Goal: Task Accomplishment & Management: Complete application form

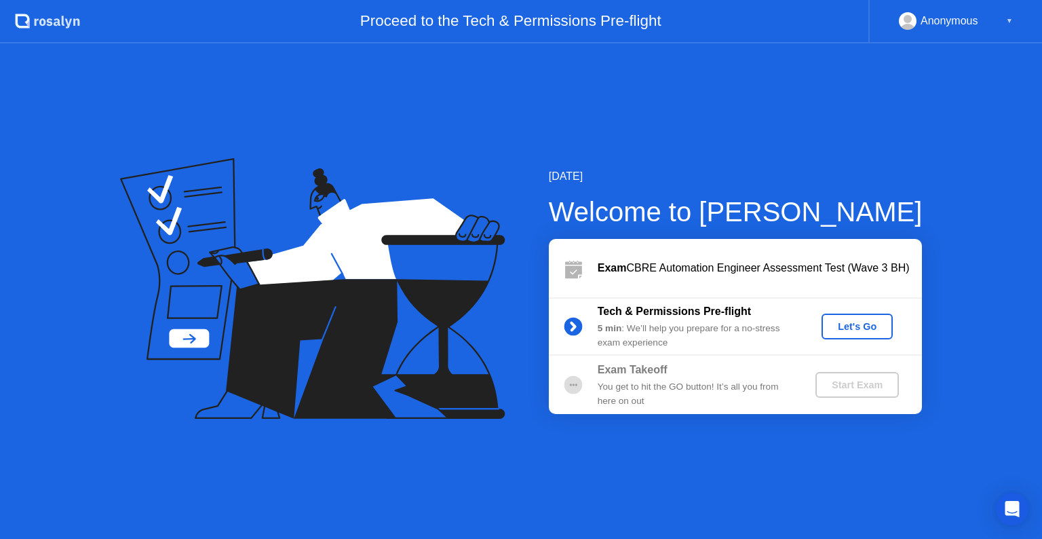
click at [861, 332] on div "Let's Go" at bounding box center [857, 326] width 60 height 11
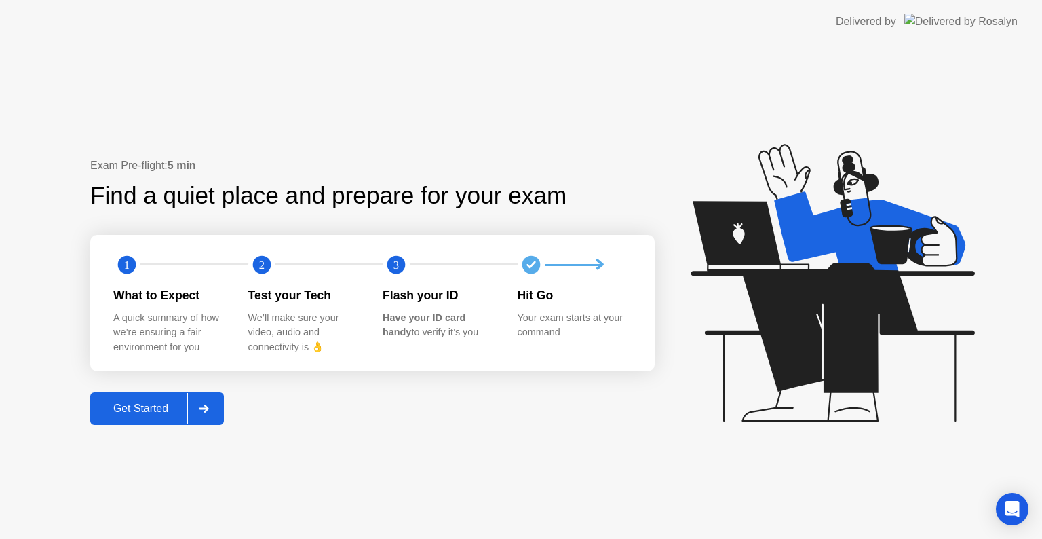
click at [157, 402] on div "Get Started" at bounding box center [140, 408] width 93 height 12
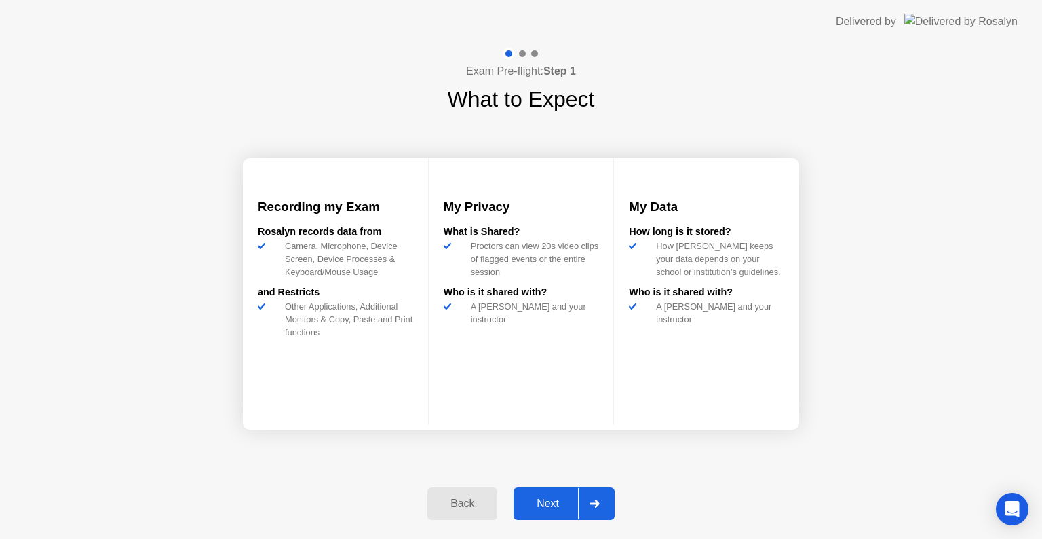
click at [565, 501] on div "Next" at bounding box center [548, 503] width 60 height 12
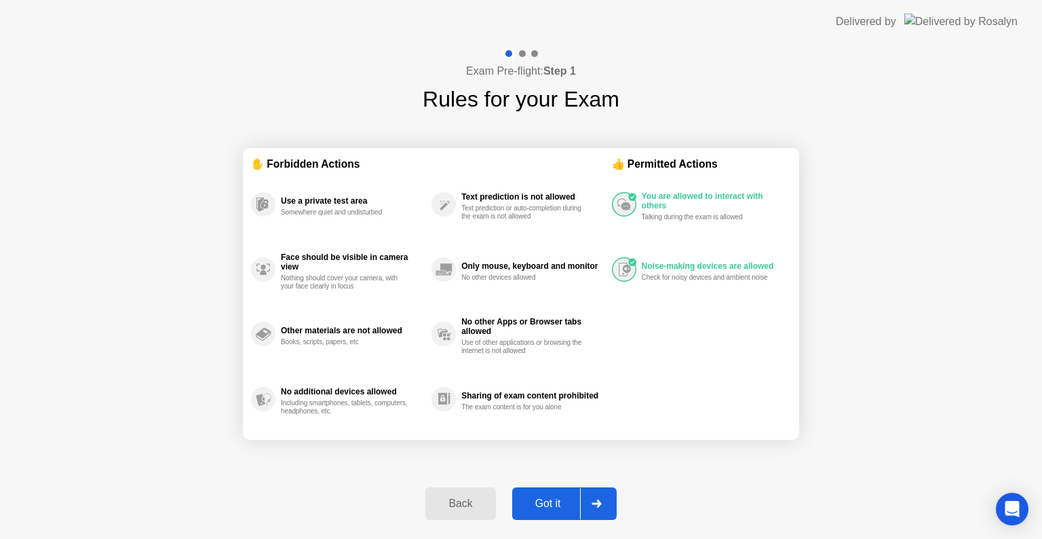
click at [565, 501] on div "Got it" at bounding box center [548, 503] width 64 height 12
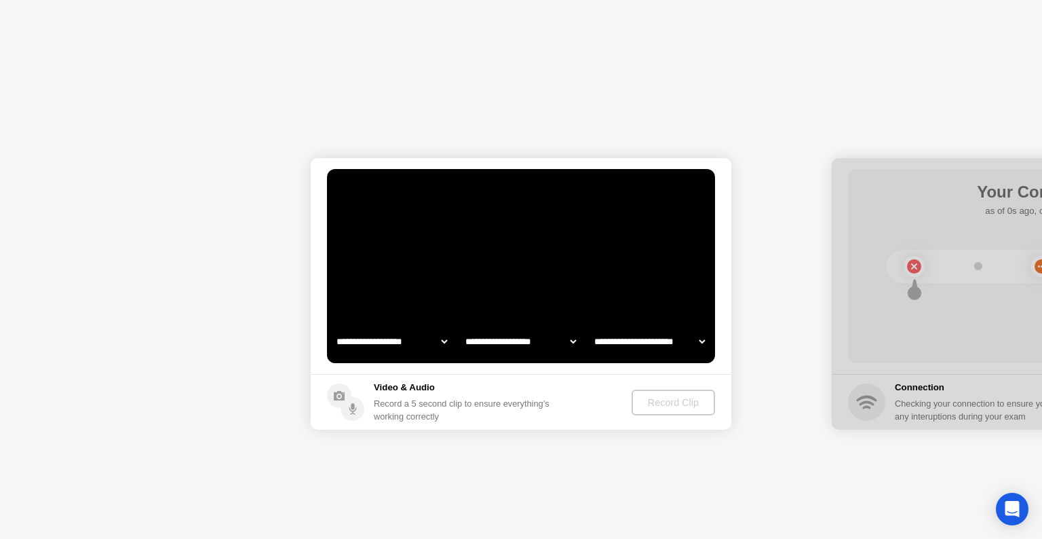
select select "**********"
select select "*******"
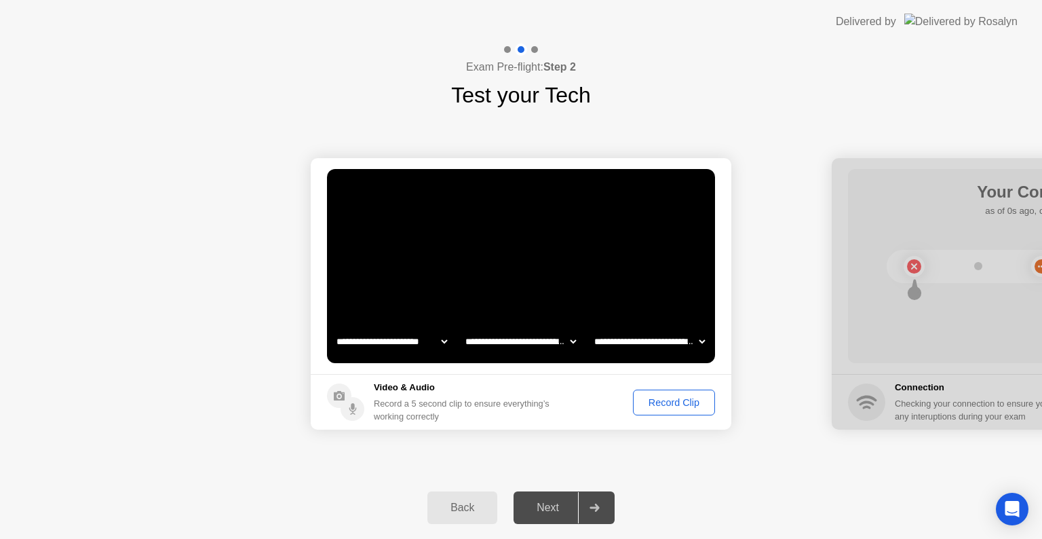
click at [678, 402] on div "Record Clip" at bounding box center [674, 402] width 73 height 11
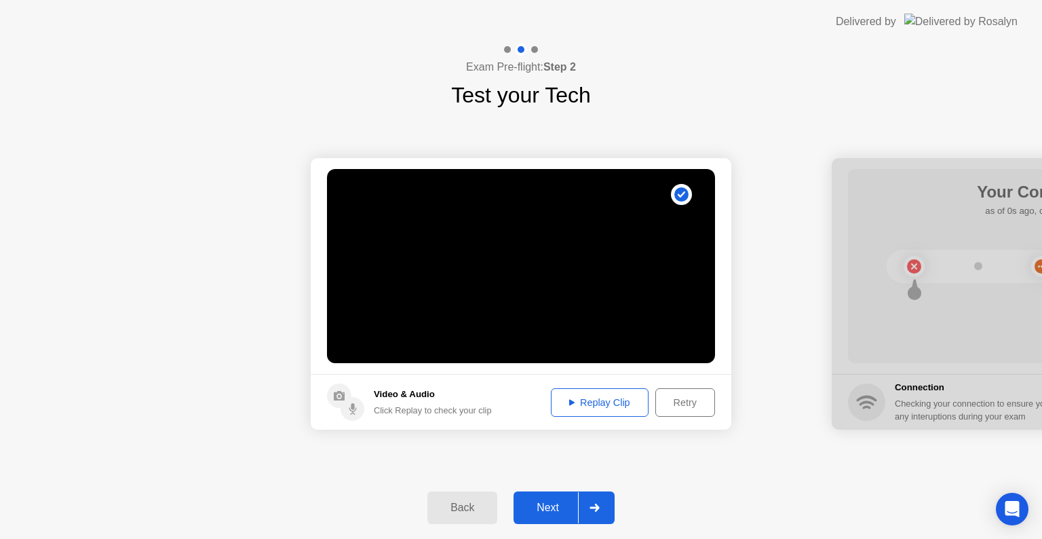
click at [544, 502] on div "Next" at bounding box center [548, 508] width 60 height 12
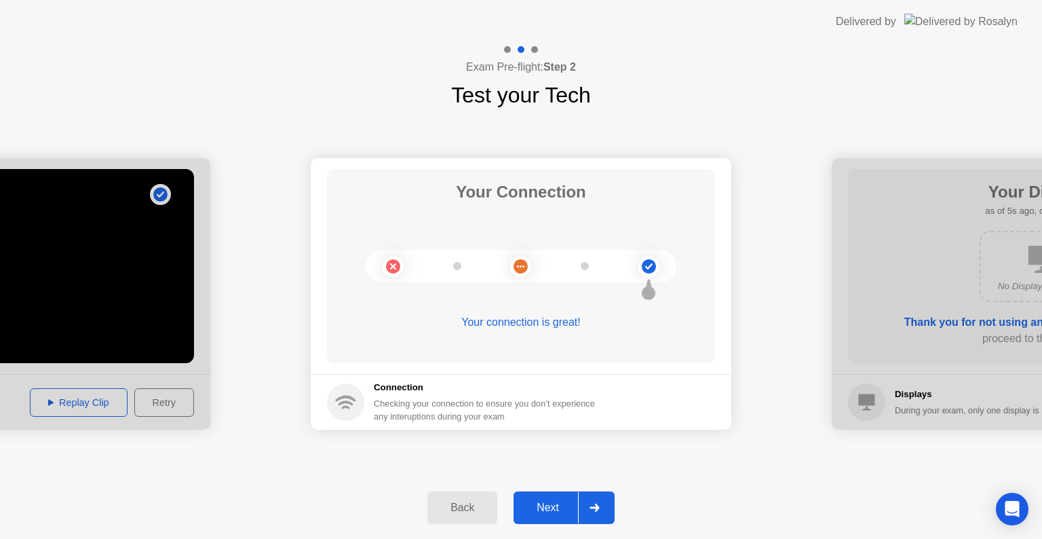
click at [546, 529] on div "Back Next" at bounding box center [521, 507] width 1042 height 62
click at [543, 492] on button "Next" at bounding box center [564, 507] width 101 height 33
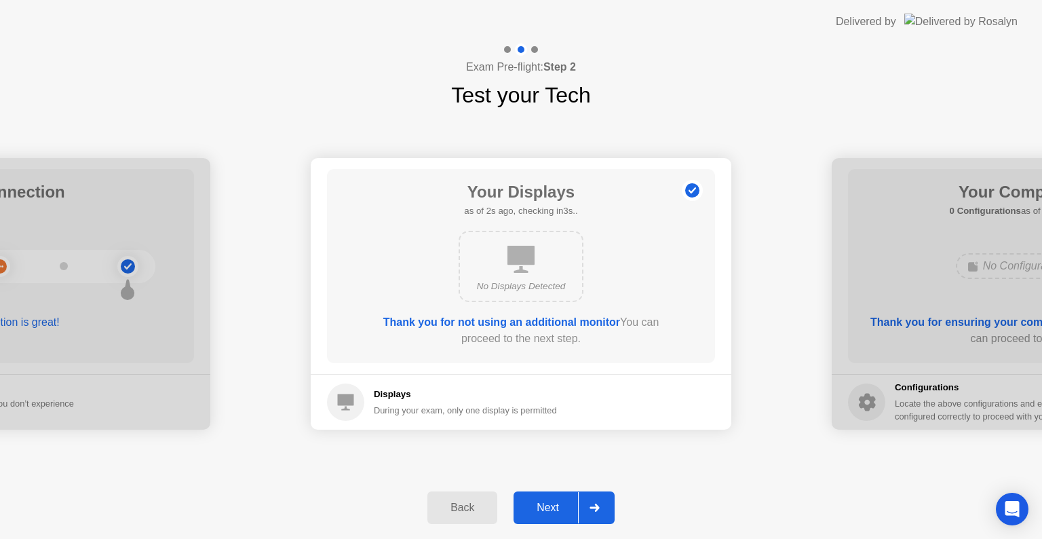
click at [552, 502] on div "Next" at bounding box center [548, 508] width 60 height 12
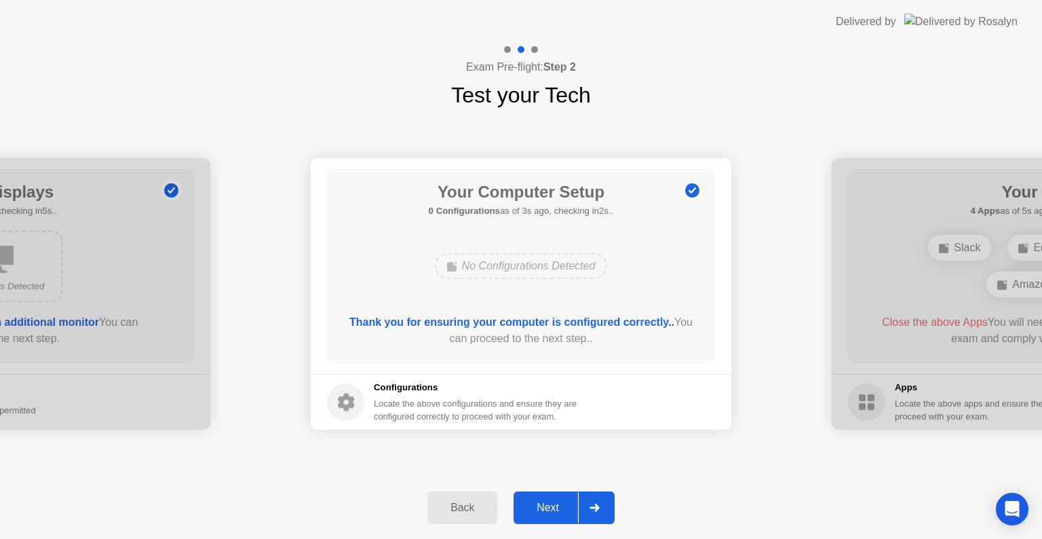
click at [549, 497] on button "Next" at bounding box center [564, 507] width 101 height 33
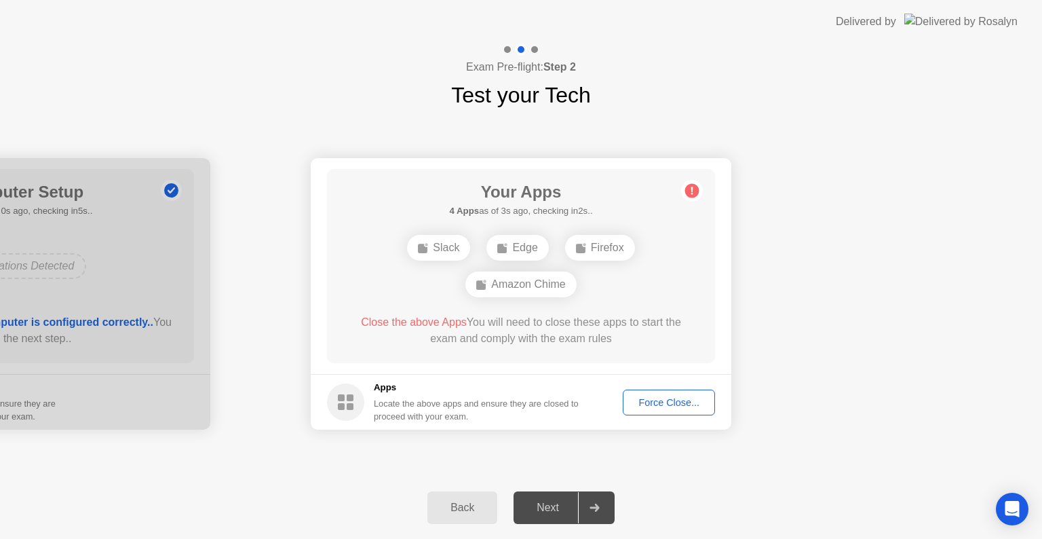
click at [442, 454] on div "**********" at bounding box center [521, 293] width 1042 height 365
click at [677, 399] on div "Force Close..." at bounding box center [669, 402] width 83 height 11
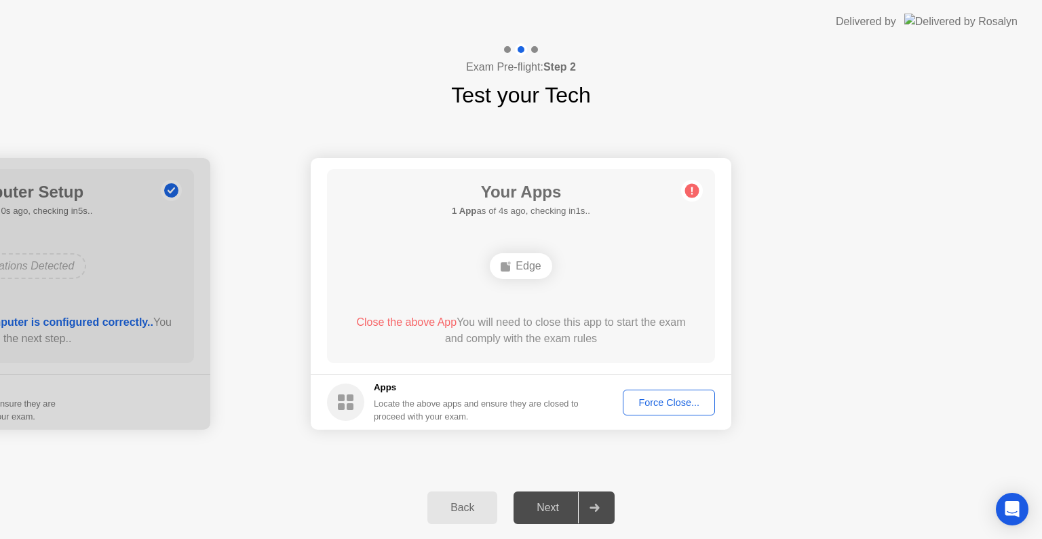
click at [679, 398] on div "Force Close..." at bounding box center [669, 402] width 83 height 11
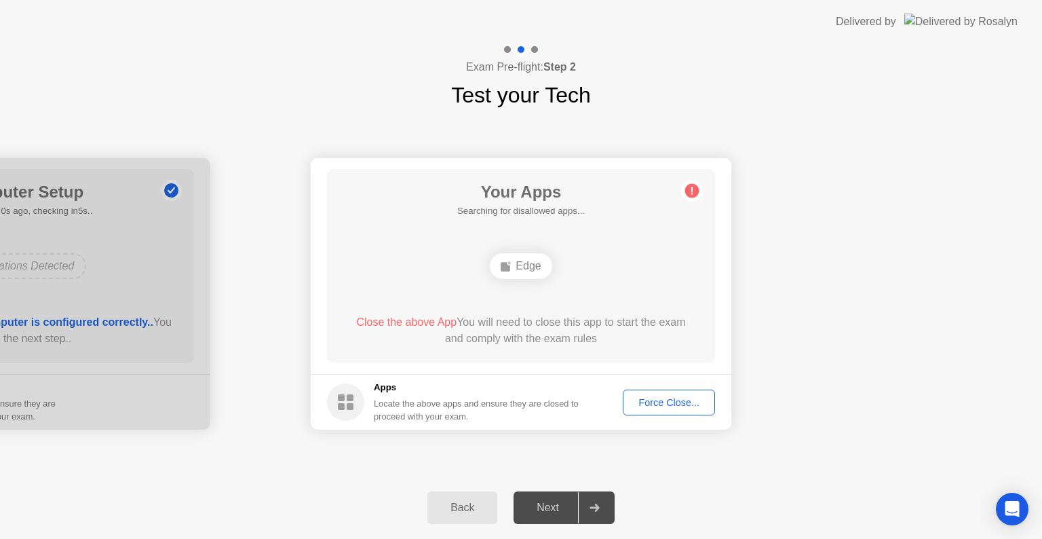
click at [523, 271] on div "Edge" at bounding box center [521, 266] width 62 height 26
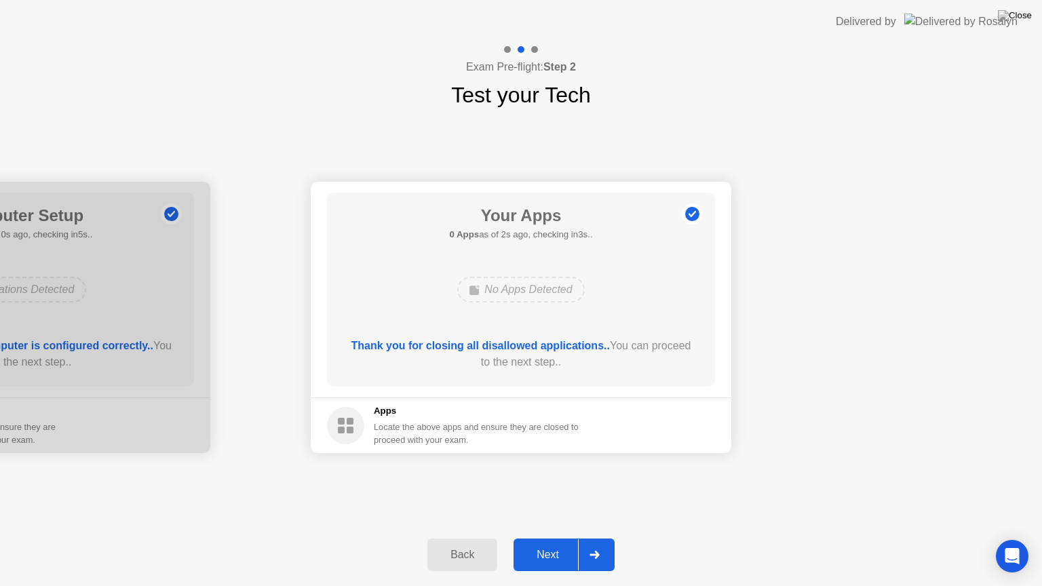
click at [556, 538] on div "Next" at bounding box center [548, 555] width 60 height 12
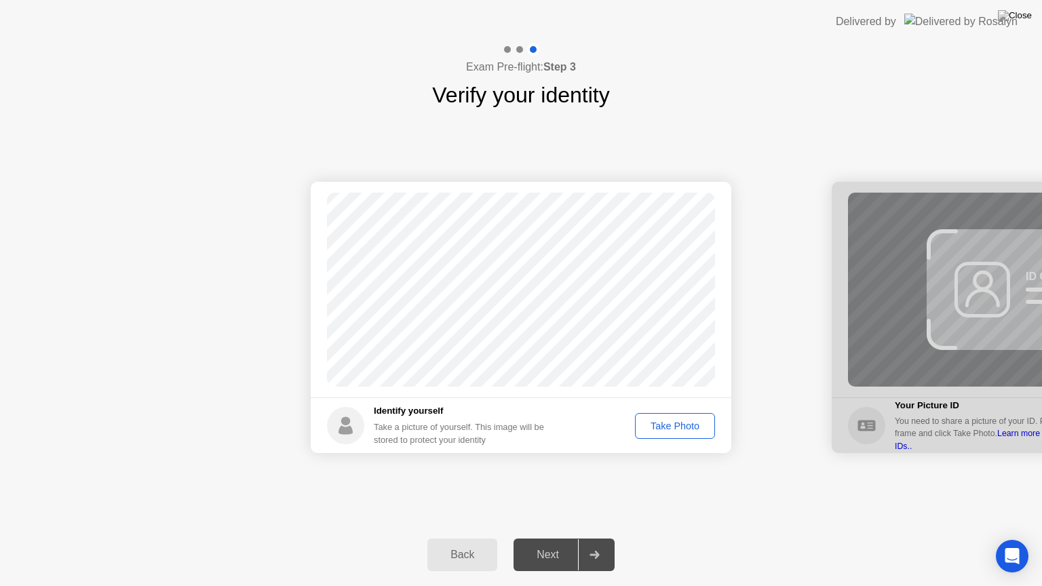
click at [674, 434] on button "Take Photo" at bounding box center [675, 426] width 80 height 26
click at [674, 434] on button "Retake" at bounding box center [684, 426] width 62 height 26
click at [549, 538] on div "Next" at bounding box center [548, 555] width 60 height 12
click at [668, 424] on div "Take Photo" at bounding box center [675, 426] width 71 height 11
click at [540, 538] on div "Next" at bounding box center [548, 555] width 60 height 12
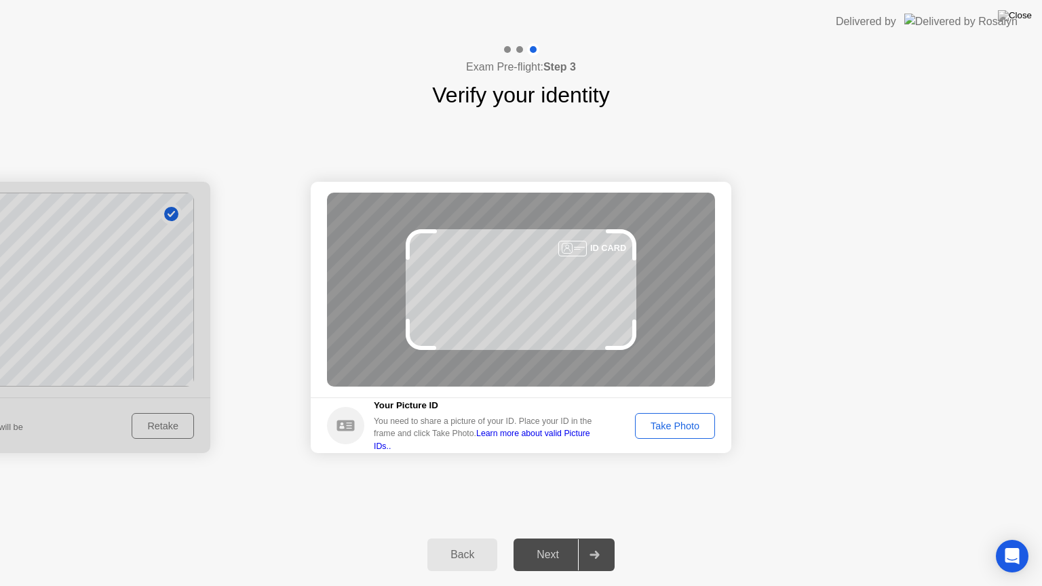
click at [659, 413] on button "Take Photo" at bounding box center [675, 426] width 80 height 26
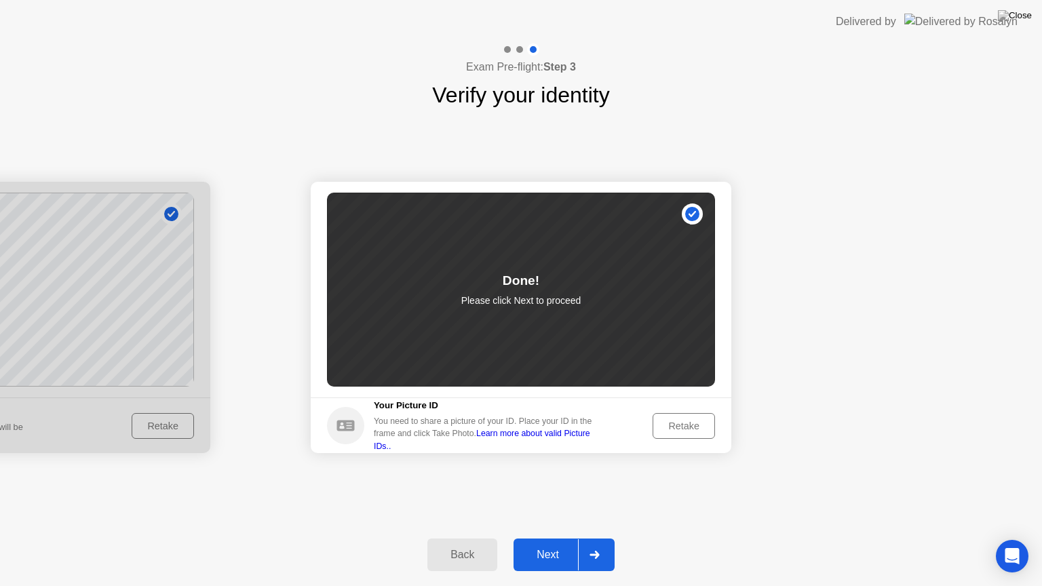
click at [554, 538] on button "Next" at bounding box center [564, 555] width 101 height 33
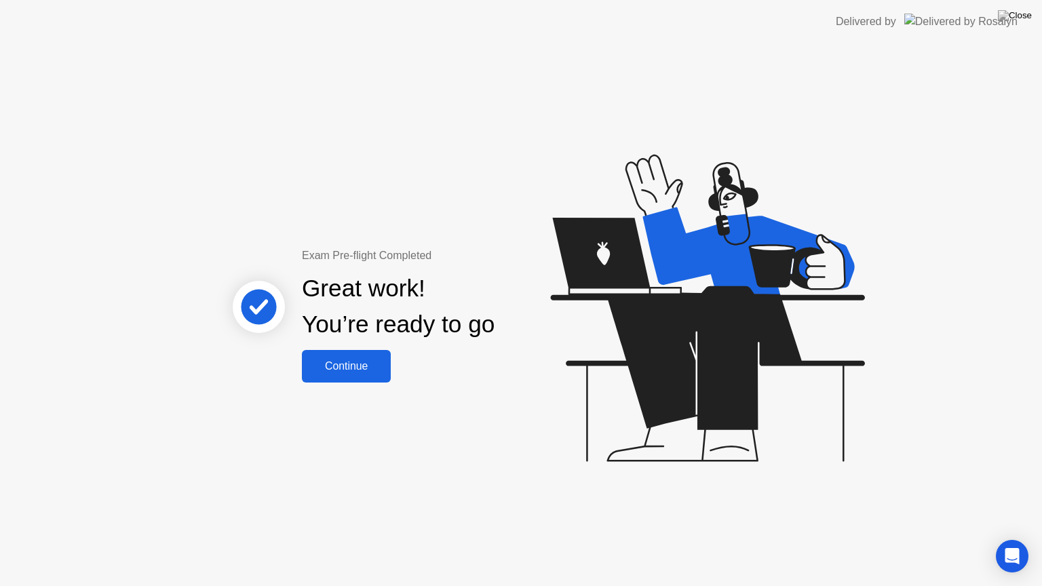
click at [364, 362] on div "Continue" at bounding box center [346, 366] width 81 height 12
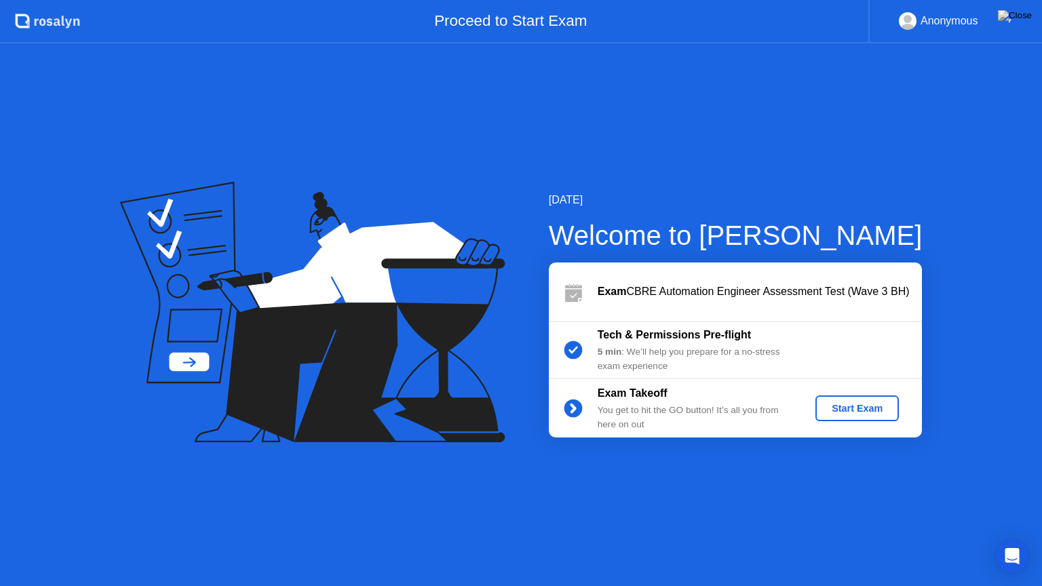
click at [873, 415] on button "Start Exam" at bounding box center [857, 409] width 83 height 26
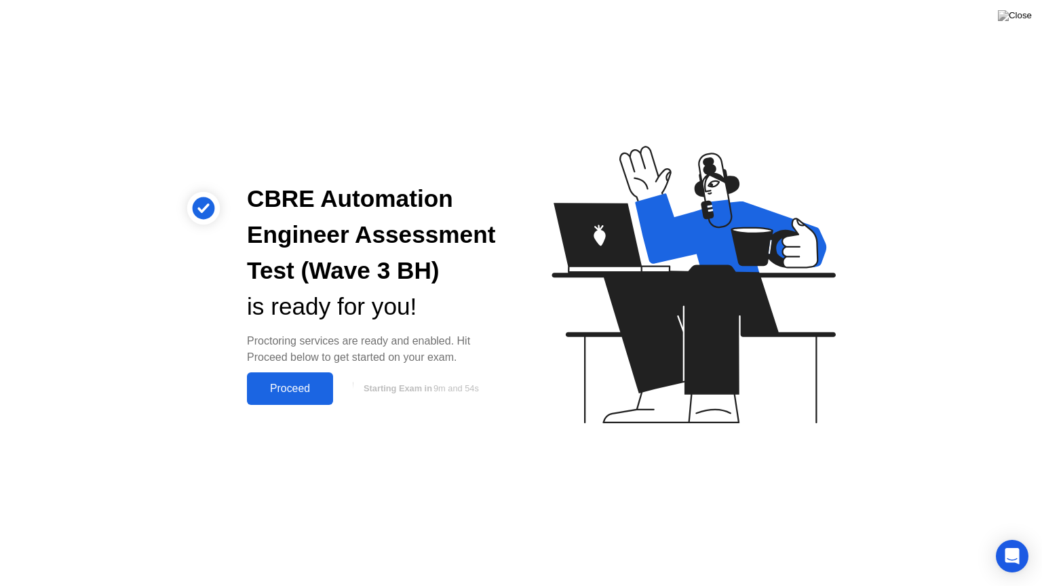
click at [281, 391] on div "Proceed" at bounding box center [290, 389] width 78 height 12
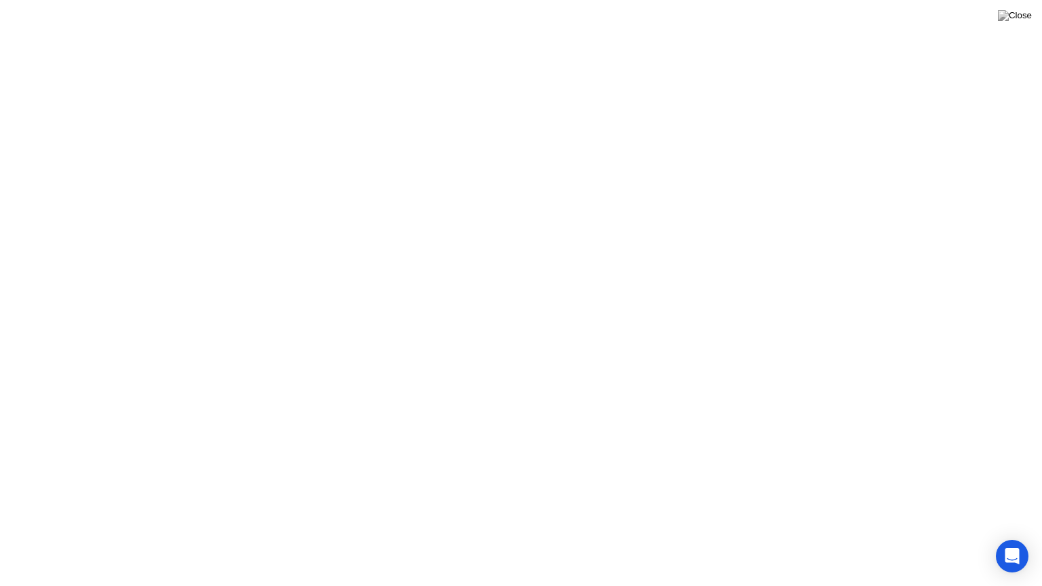
click icon
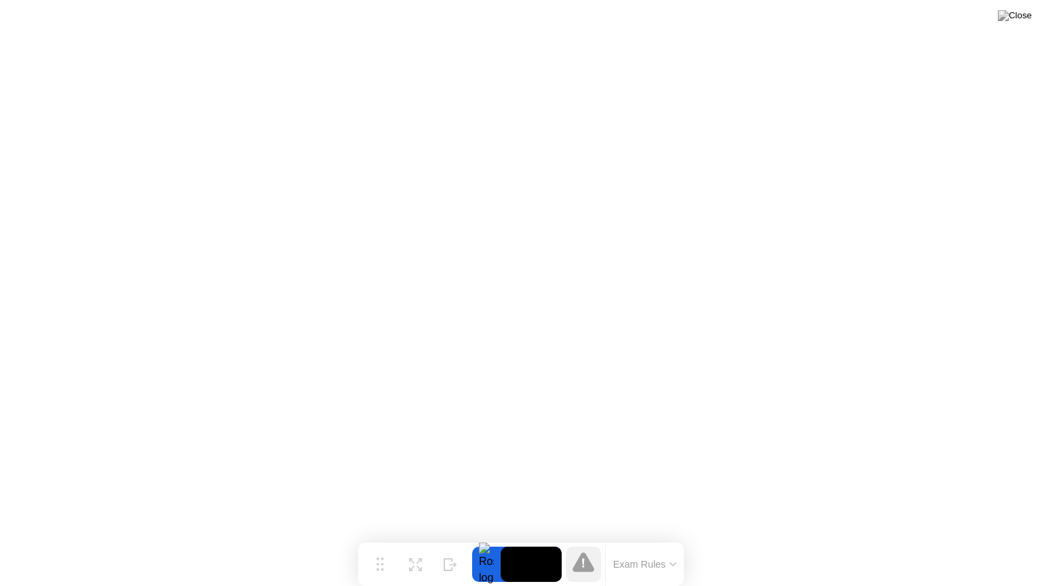
click at [649, 538] on button "Exam Rules" at bounding box center [645, 565] width 72 height 12
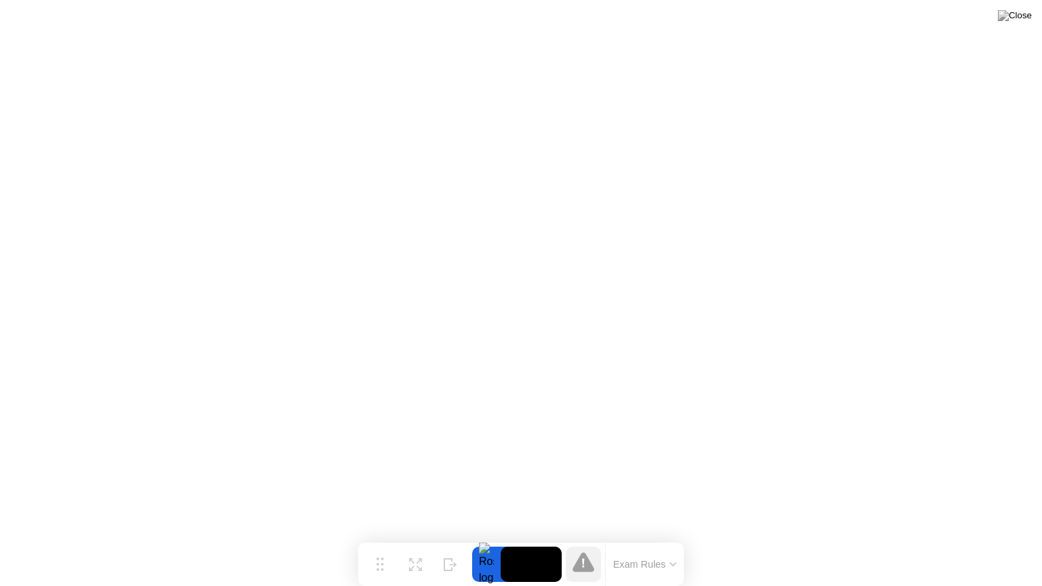
click at [491, 538] on div at bounding box center [486, 564] width 29 height 35
click at [493, 538] on div at bounding box center [486, 564] width 29 height 35
click at [383, 538] on icon at bounding box center [380, 559] width 7 height 14
click at [451, 538] on icon at bounding box center [451, 559] width 14 height 13
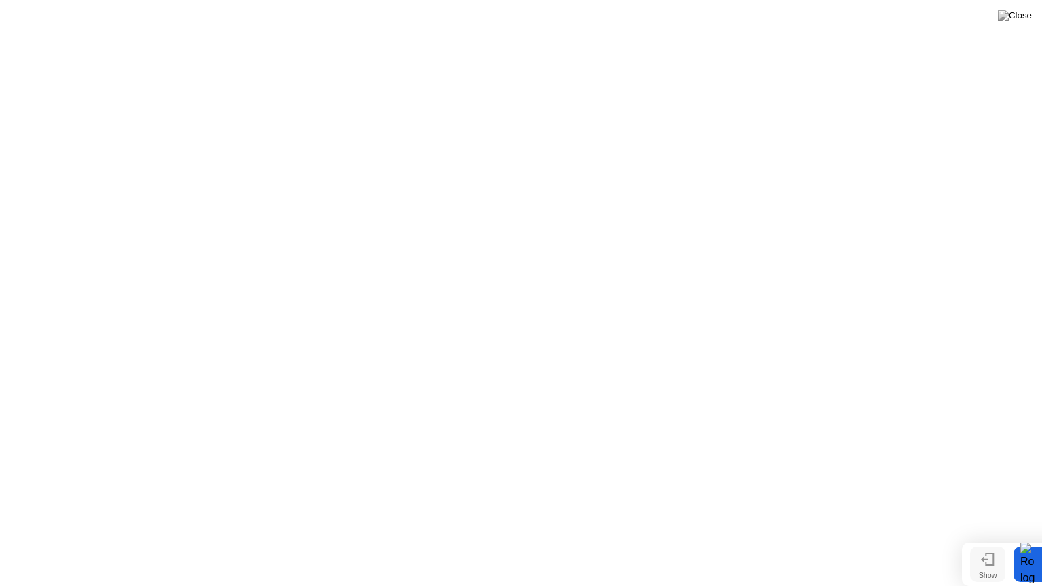
click at [991, 538] on div "Show" at bounding box center [988, 575] width 18 height 8
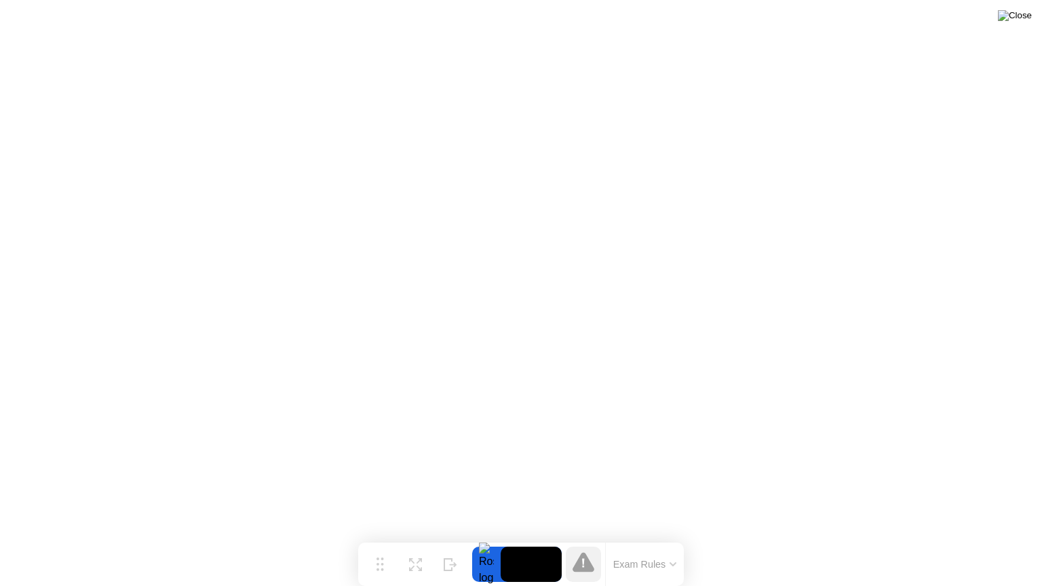
click at [1031, 21] on img at bounding box center [1015, 15] width 34 height 11
click at [1026, 15] on img at bounding box center [1015, 15] width 34 height 11
